Goal: Find specific page/section: Find specific page/section

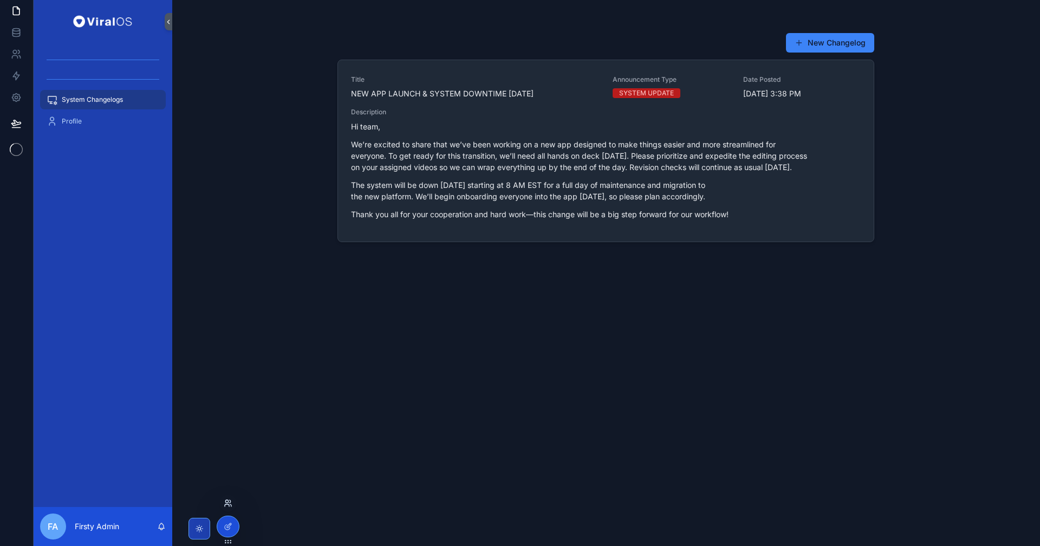
click at [230, 505] on icon at bounding box center [228, 503] width 9 height 9
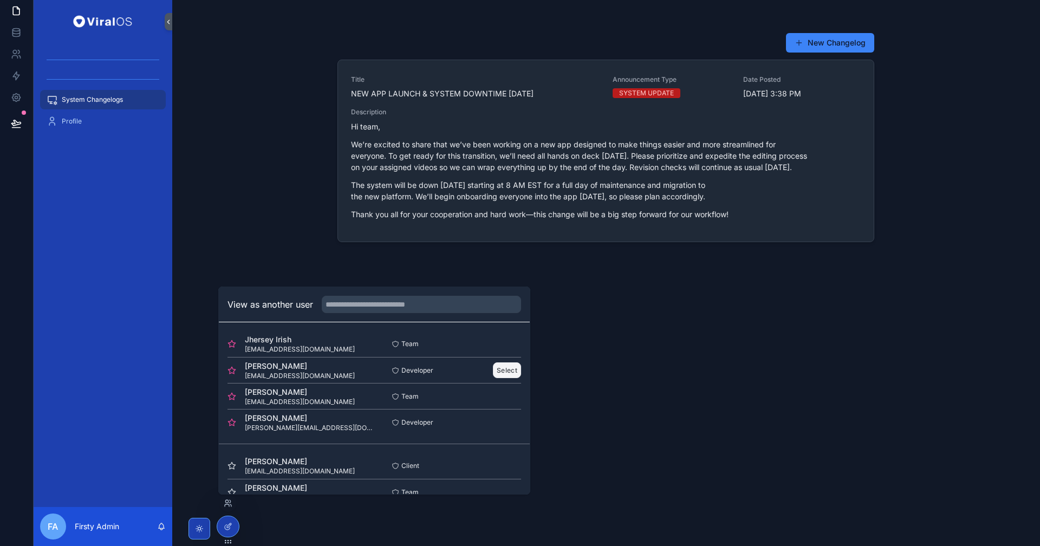
click at [497, 368] on button "Select" at bounding box center [507, 370] width 28 height 16
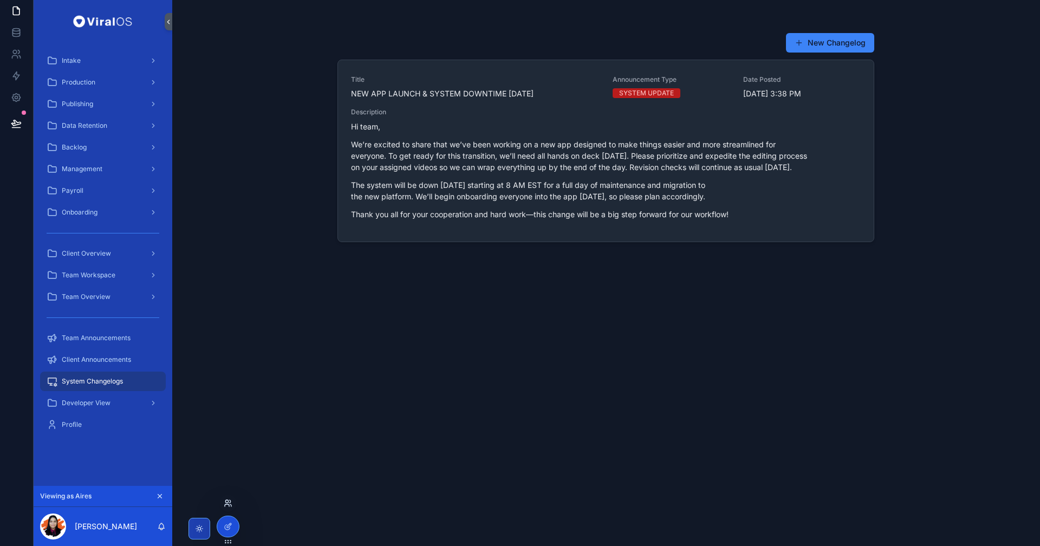
click at [231, 502] on icon at bounding box center [230, 501] width 1 height 3
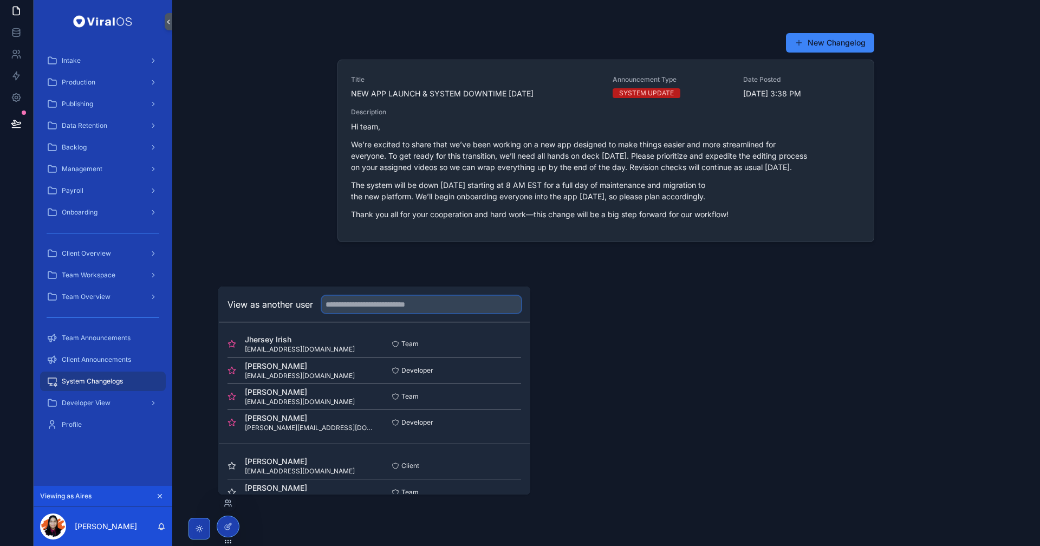
click at [413, 301] on input "text" at bounding box center [421, 304] width 199 height 17
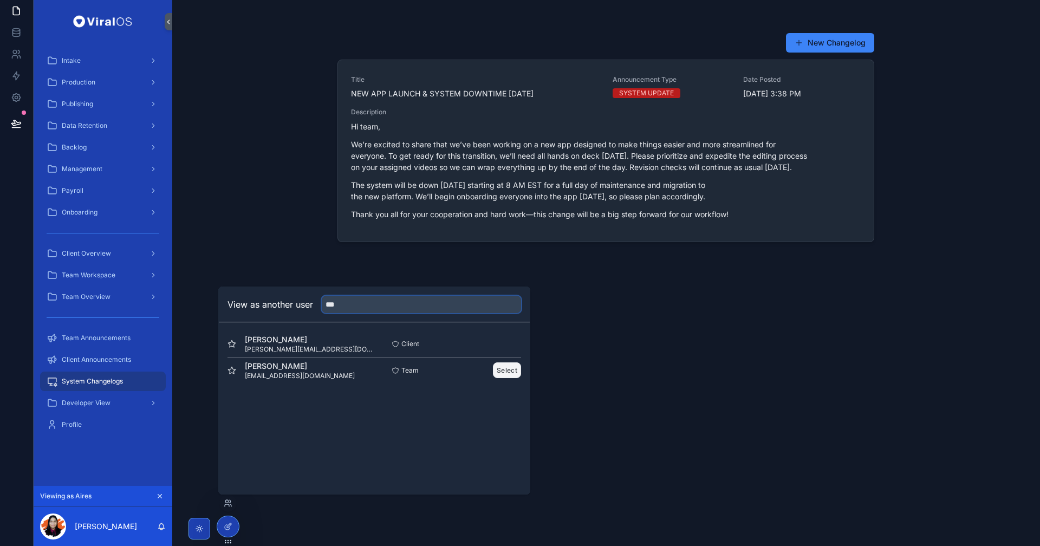
type input "***"
click at [506, 376] on button "Select" at bounding box center [507, 370] width 28 height 16
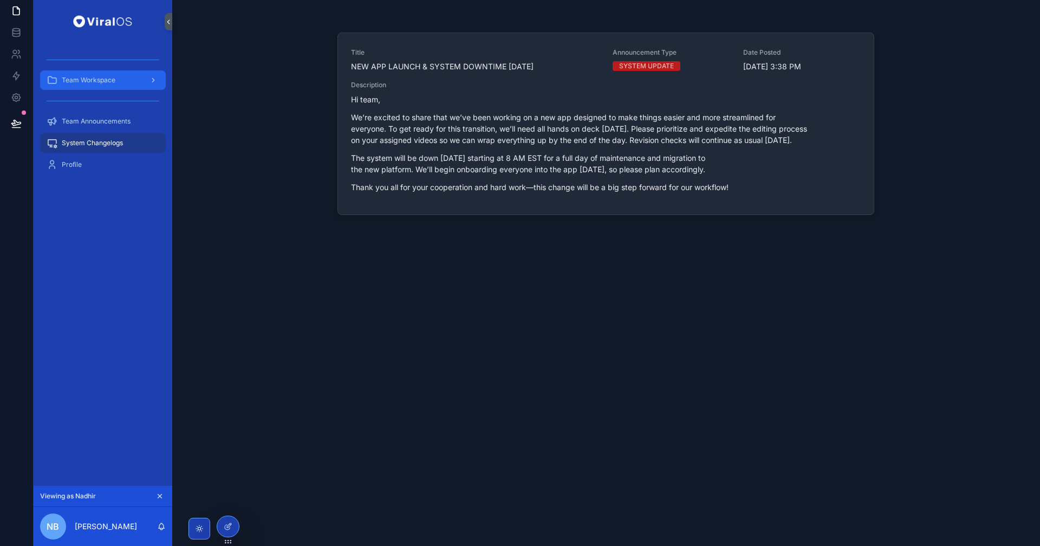
click at [118, 81] on div "Team Workspace" at bounding box center [103, 79] width 113 height 17
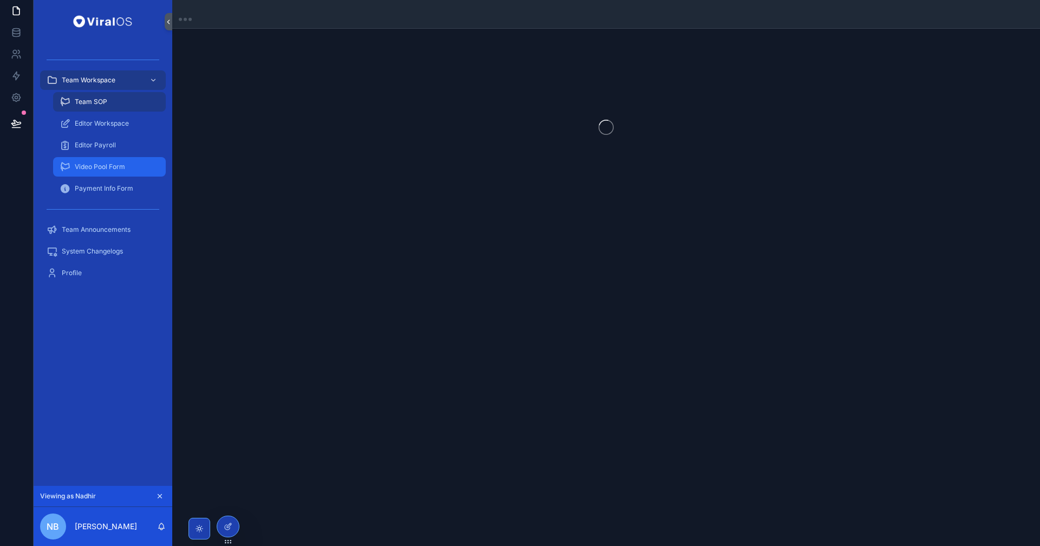
click at [106, 160] on div "Video Pool Form" at bounding box center [110, 166] width 100 height 17
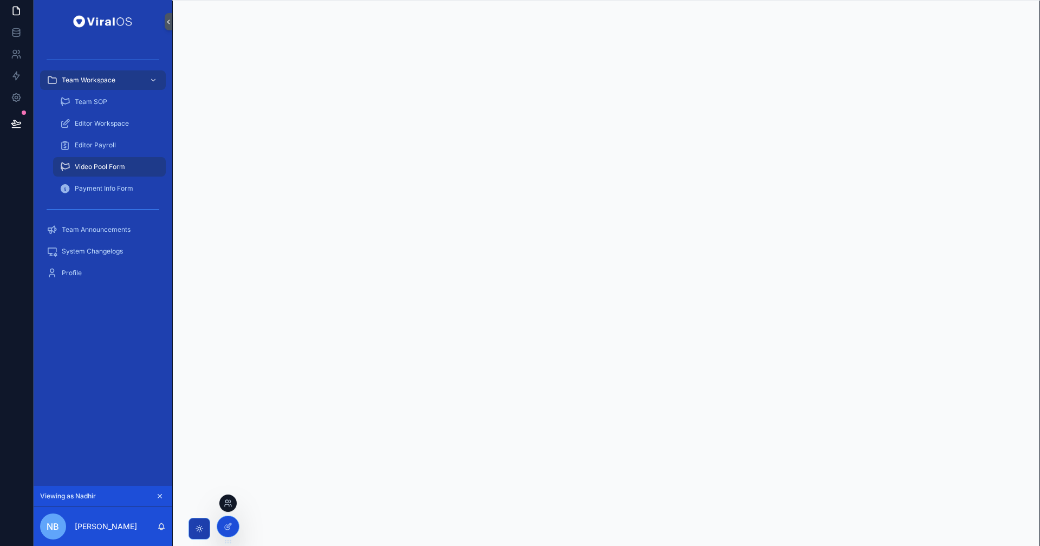
click at [234, 504] on div at bounding box center [227, 502] width 17 height 17
click at [227, 500] on icon at bounding box center [228, 503] width 9 height 9
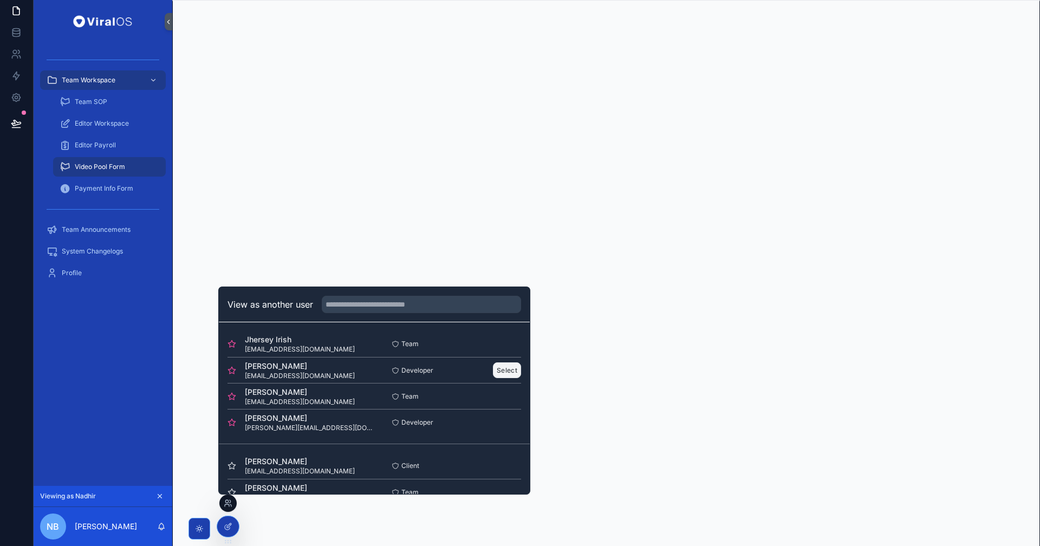
click at [493, 368] on button "Select" at bounding box center [507, 370] width 28 height 16
